Goal: Information Seeking & Learning: Learn about a topic

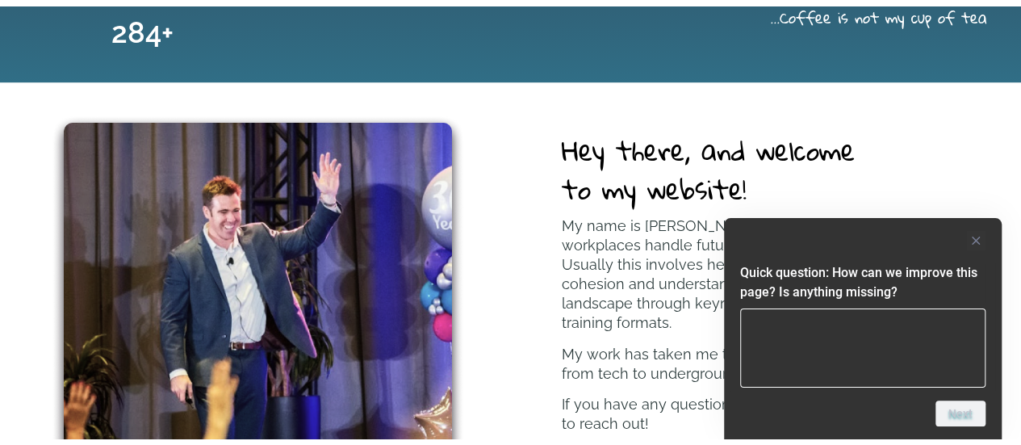
scroll to position [727, 0]
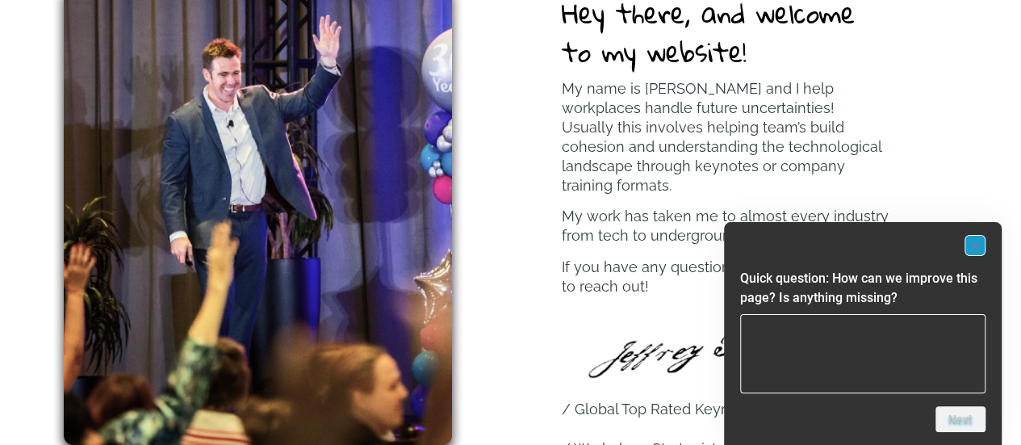
click at [978, 249] on icon "Hide survey" at bounding box center [975, 245] width 8 height 8
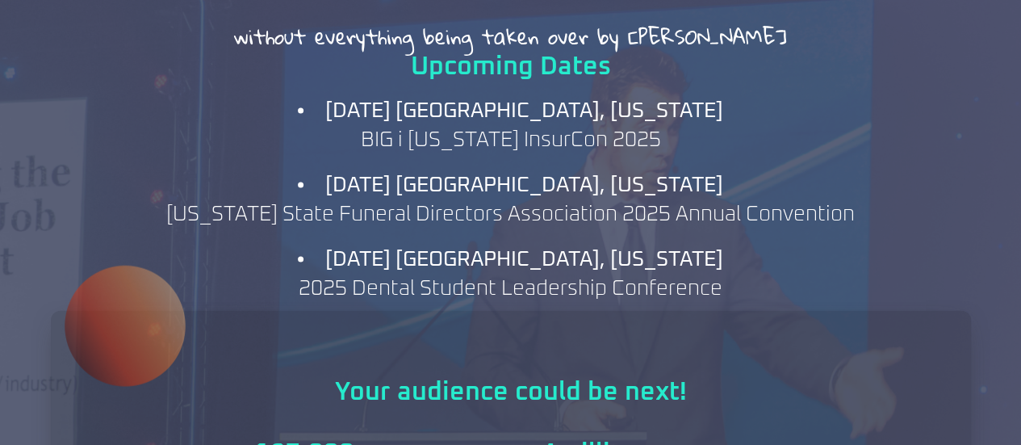
scroll to position [1453, 0]
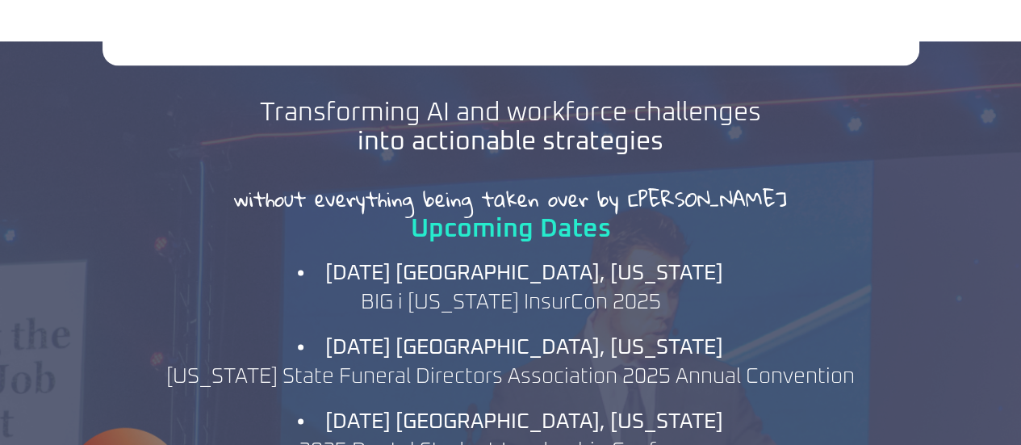
click at [536, 98] on h2 "Transforming AI and workforce challenges into actionable strategies" at bounding box center [510, 127] width 501 height 58
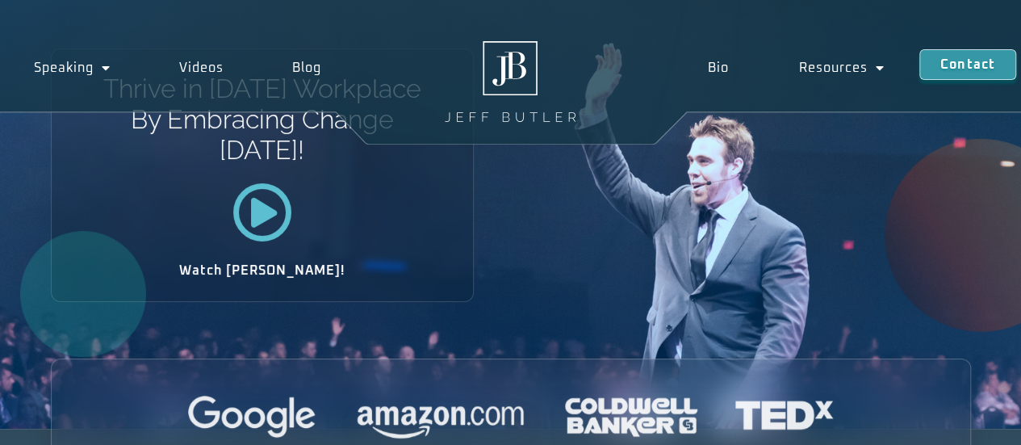
scroll to position [0, 0]
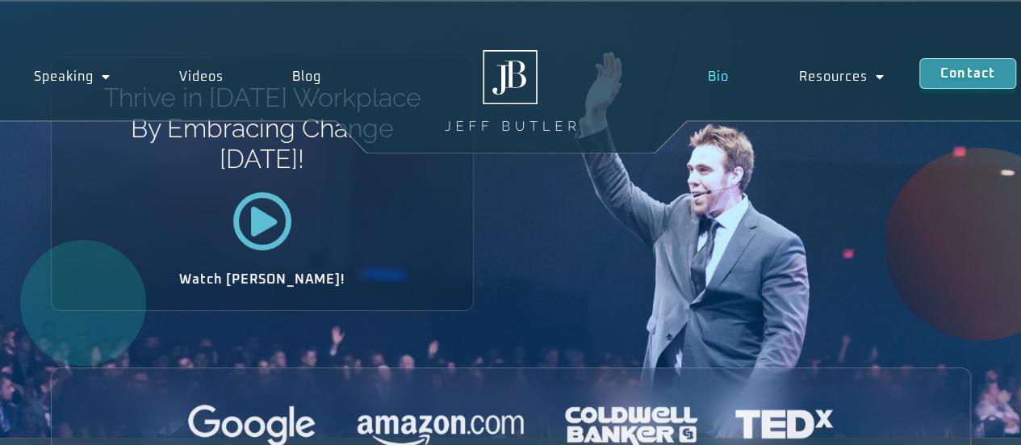
click at [720, 75] on link "Bio" at bounding box center [718, 76] width 91 height 37
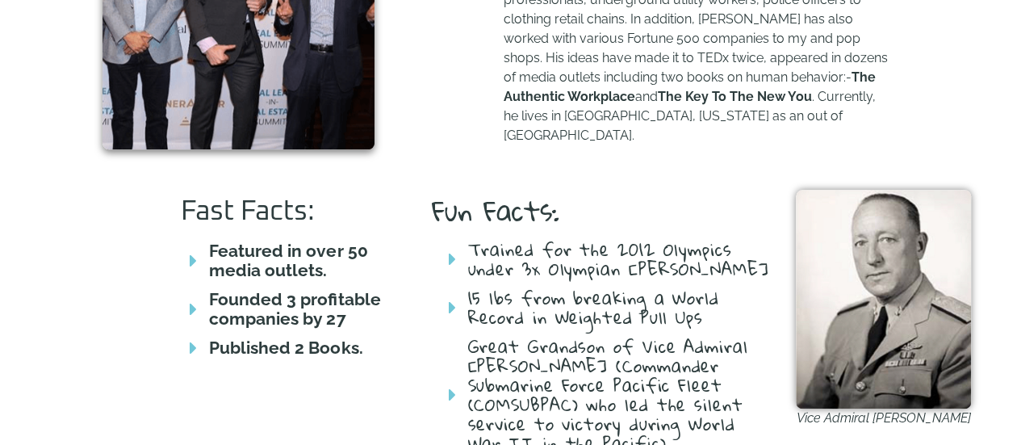
scroll to position [807, 0]
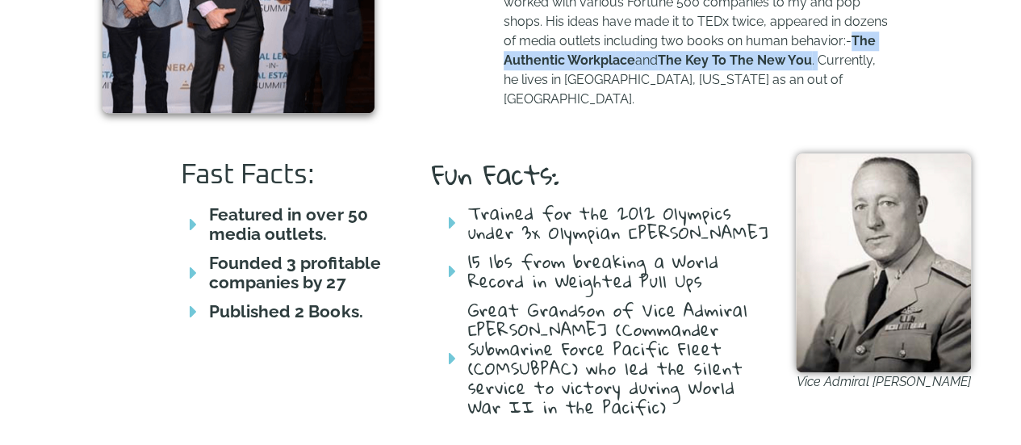
drag, startPoint x: 752, startPoint y: 42, endPoint x: 757, endPoint y: 56, distance: 14.6
copy p "The Authentic Workplace and The Key To The New You ."
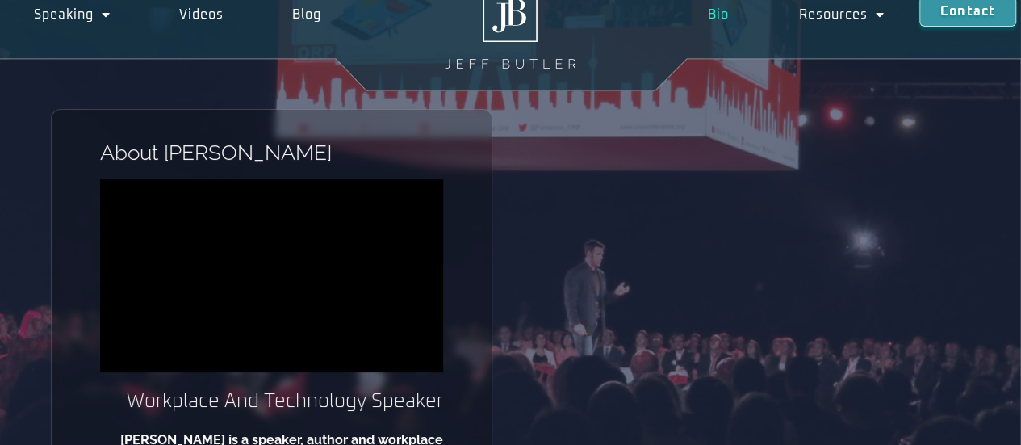
scroll to position [161, 0]
